Goal: Information Seeking & Learning: Learn about a topic

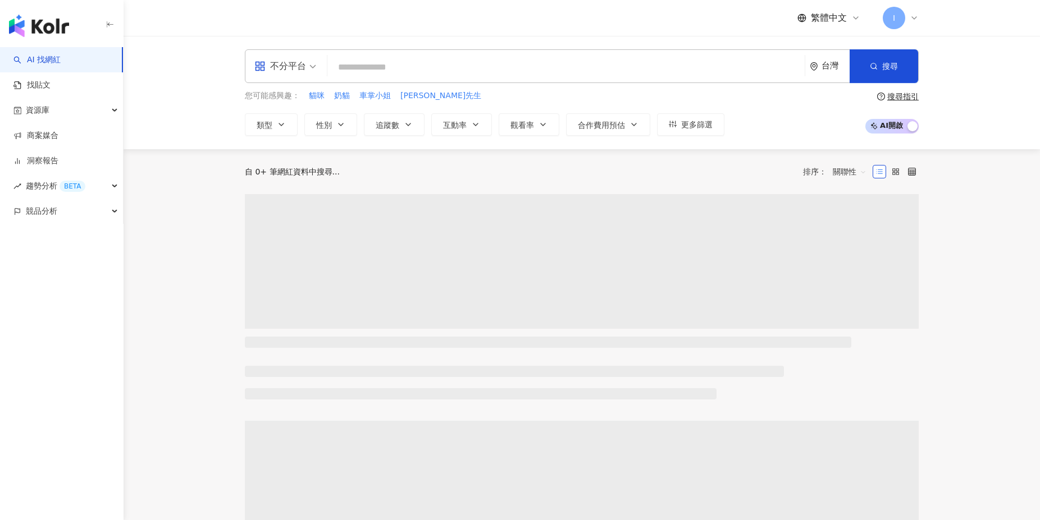
click at [355, 68] on input "search" at bounding box center [566, 67] width 468 height 21
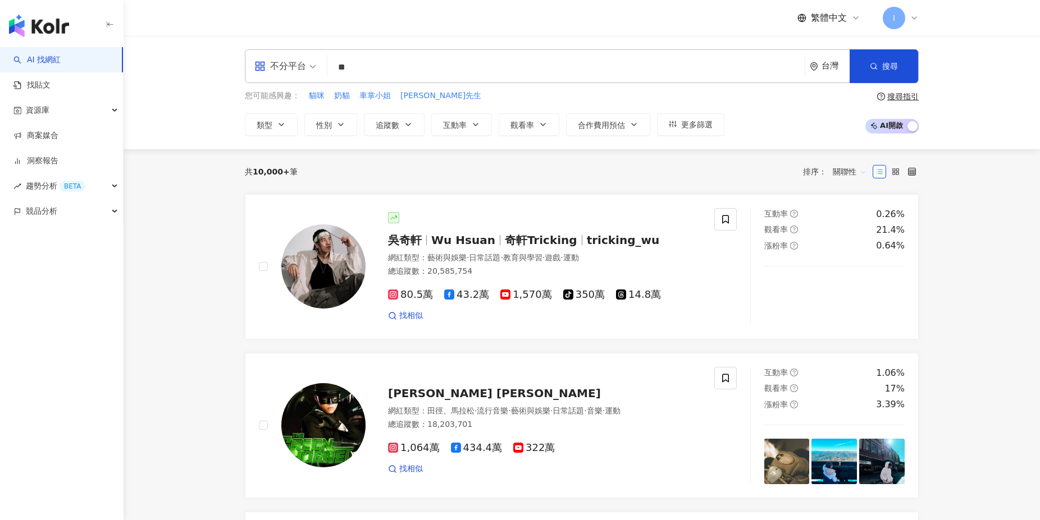
type input "**"
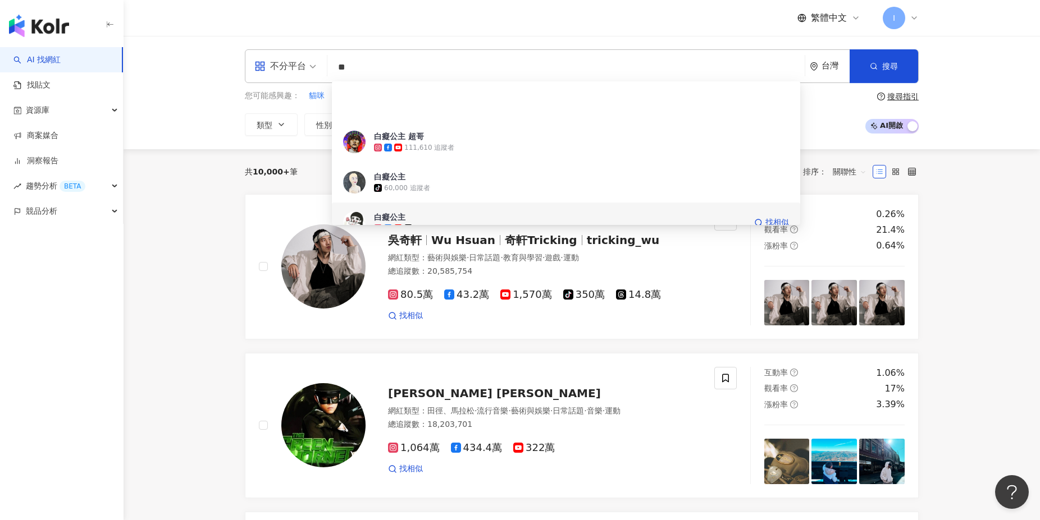
scroll to position [61, 0]
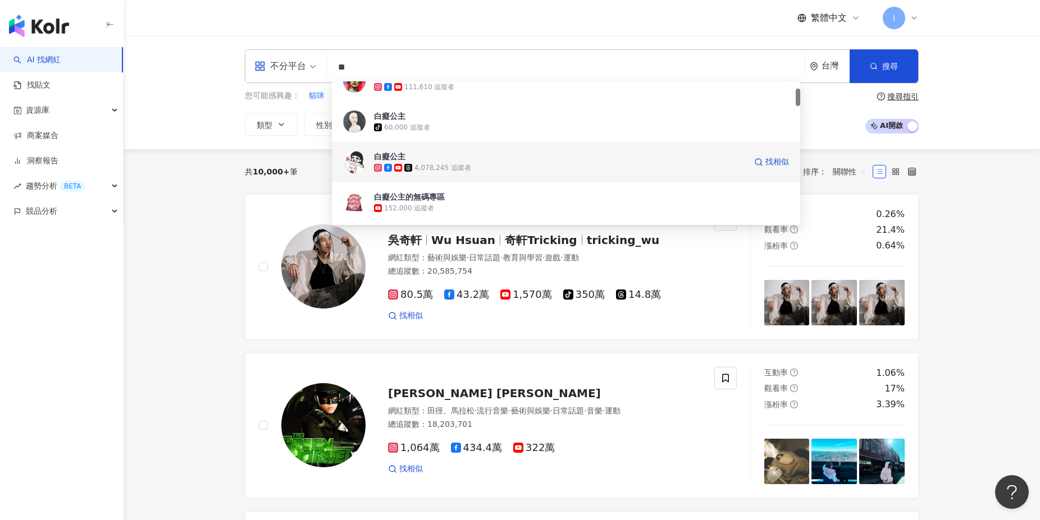
click at [489, 168] on div "4,078,245 追蹤者" at bounding box center [560, 167] width 372 height 11
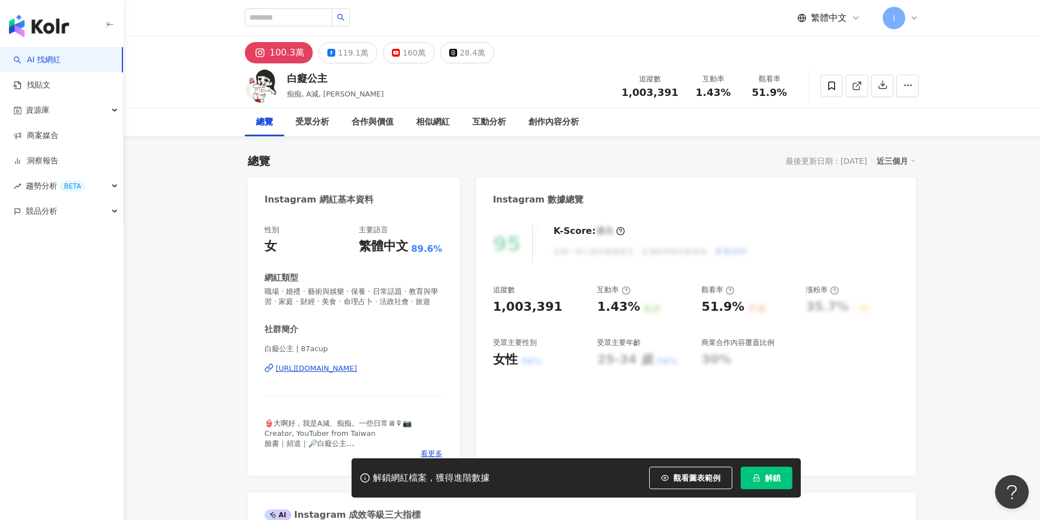
click at [783, 482] on button "解鎖" at bounding box center [766, 478] width 52 height 22
click at [404, 52] on div "160萬" at bounding box center [413, 53] width 23 height 16
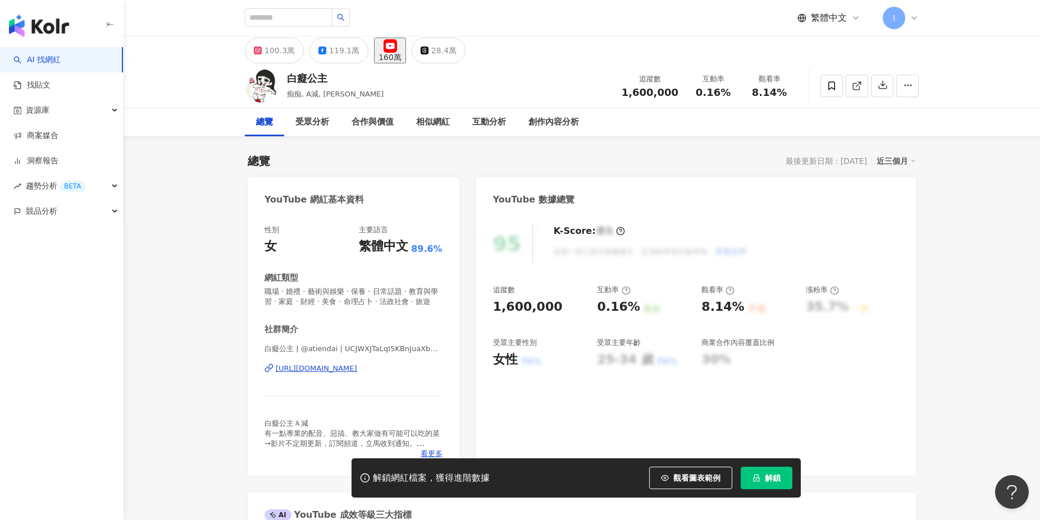
click at [775, 475] on span "解鎖" at bounding box center [773, 478] width 16 height 9
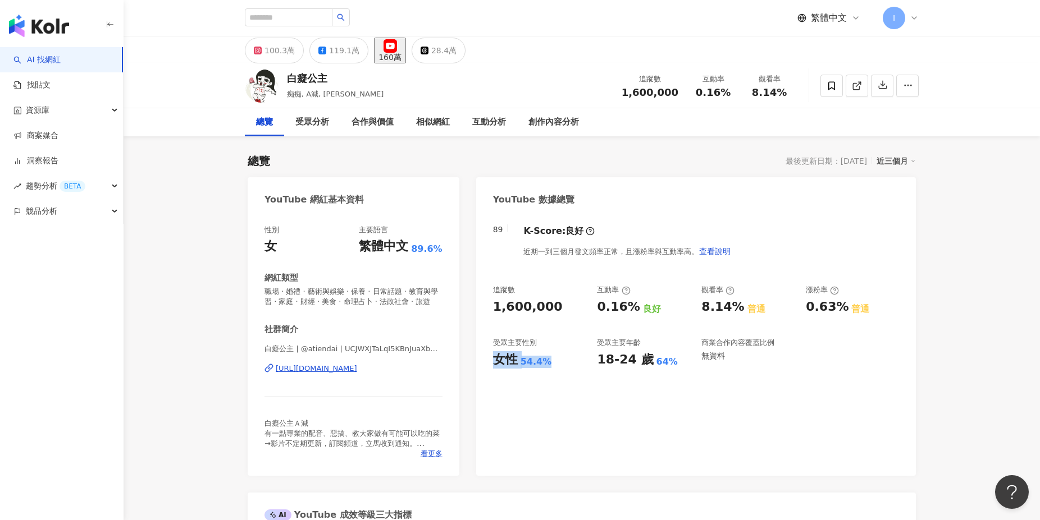
click at [543, 364] on div "女性 54.4%" at bounding box center [539, 359] width 93 height 17
